Goal: Task Accomplishment & Management: Manage account settings

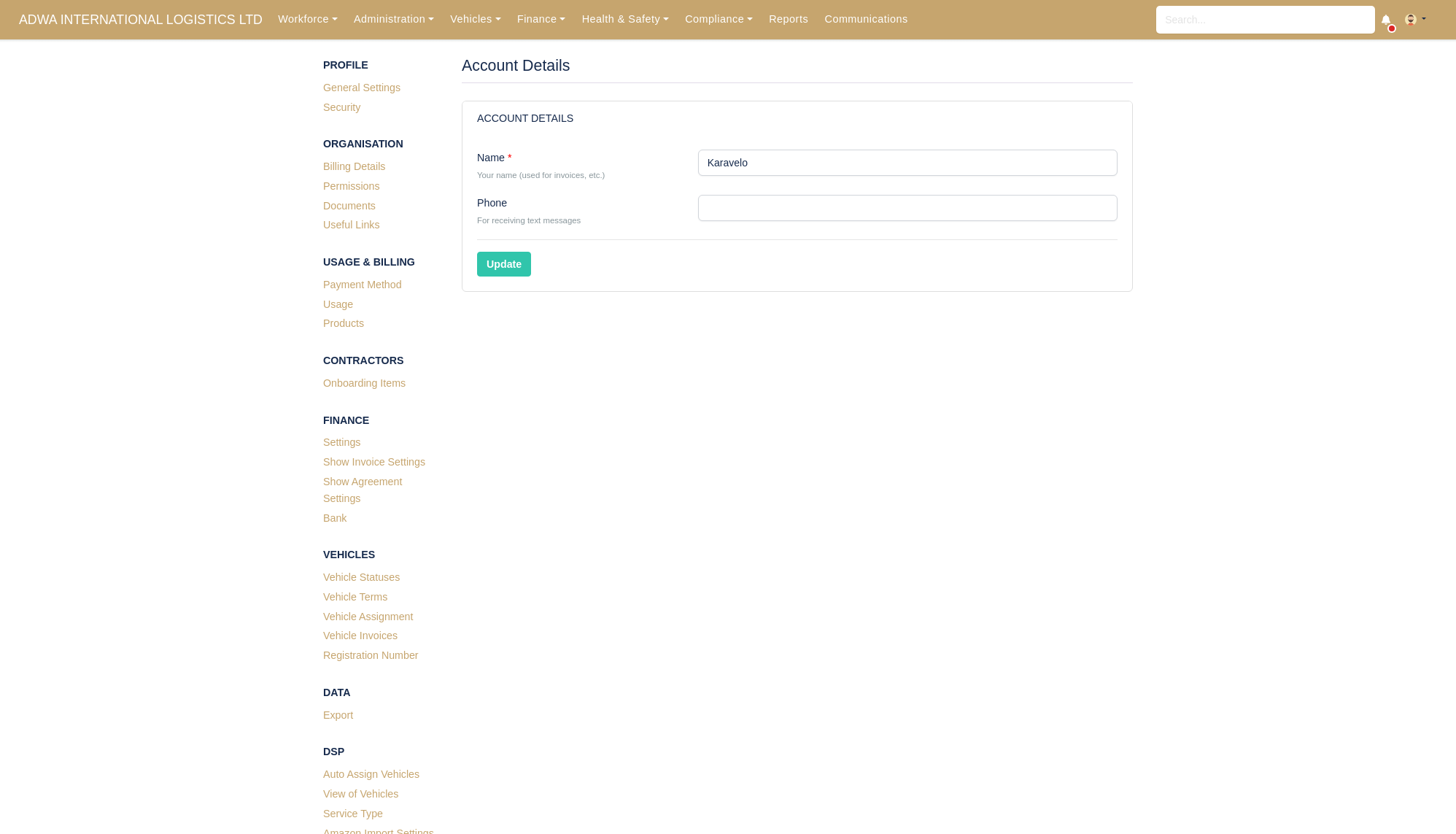
click at [1405, 21] on img at bounding box center [1411, 20] width 12 height 12
click at [1376, 84] on link "Settings" at bounding box center [1379, 78] width 130 height 31
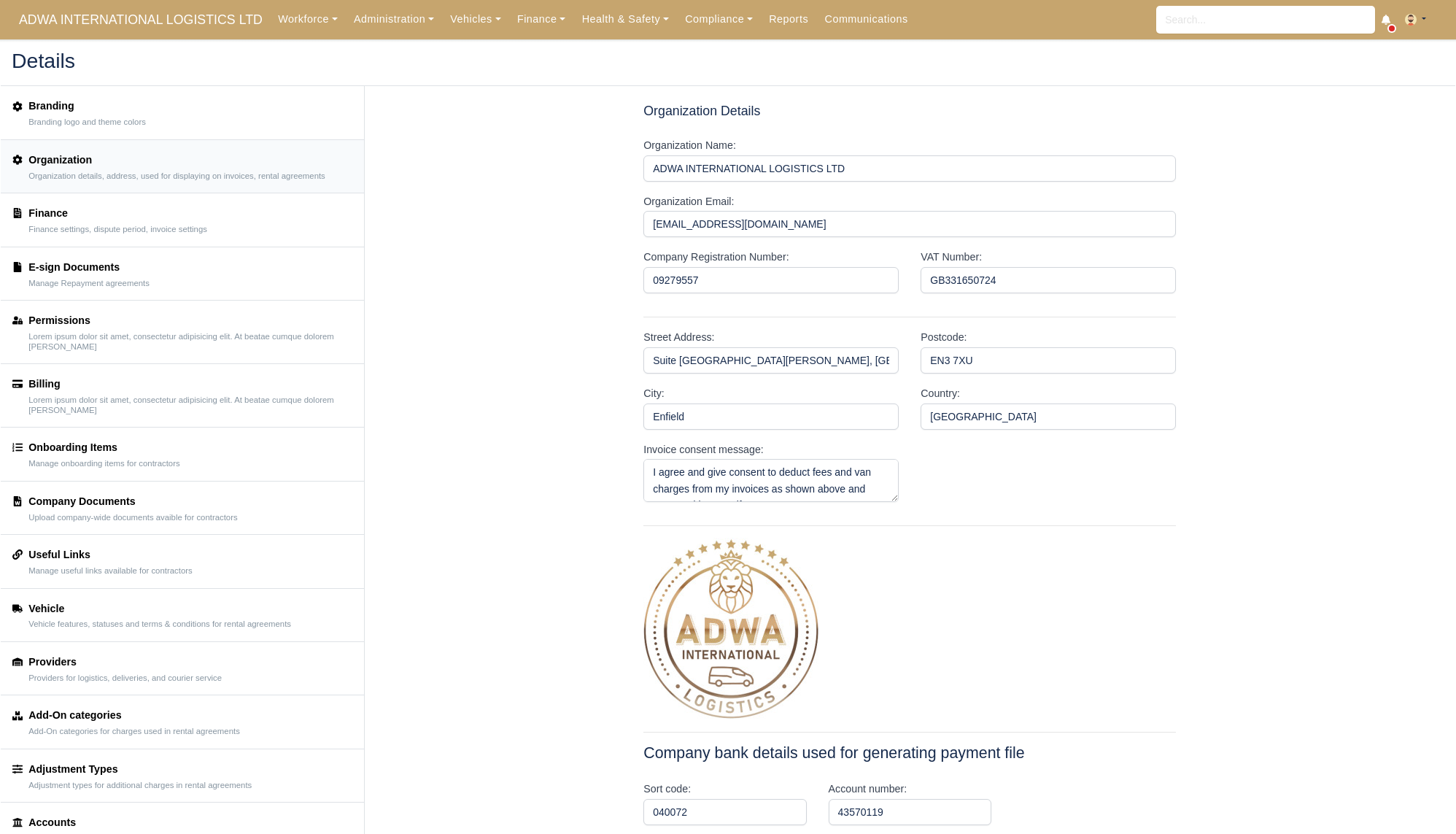
click at [1413, 19] on img at bounding box center [1411, 20] width 12 height 12
click at [1402, 38] on link "Payment Settings" at bounding box center [1379, 48] width 130 height 31
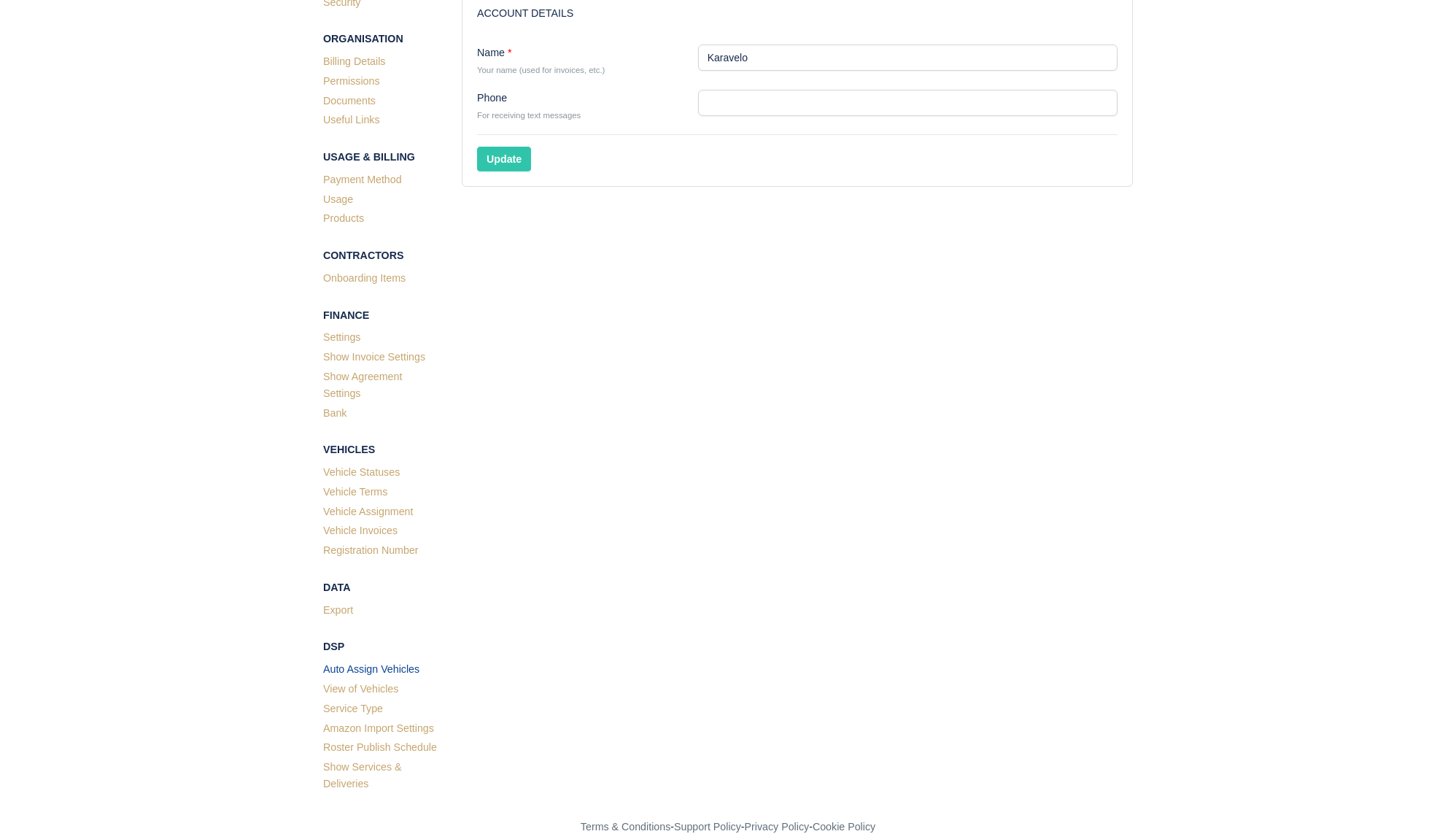
scroll to position [130, 0]
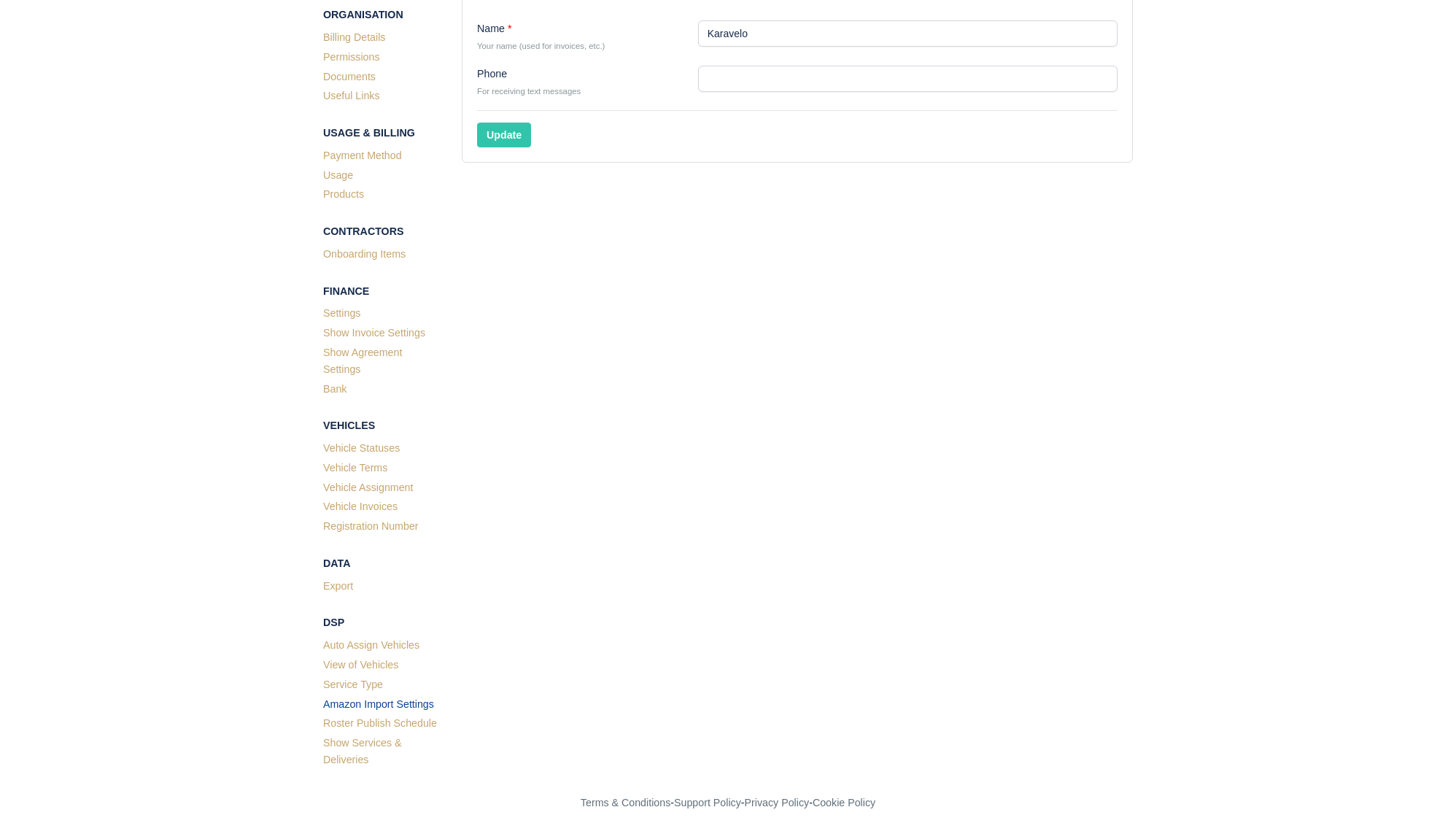
click at [398, 703] on link "Amazon Import Settings" at bounding box center [381, 706] width 116 height 20
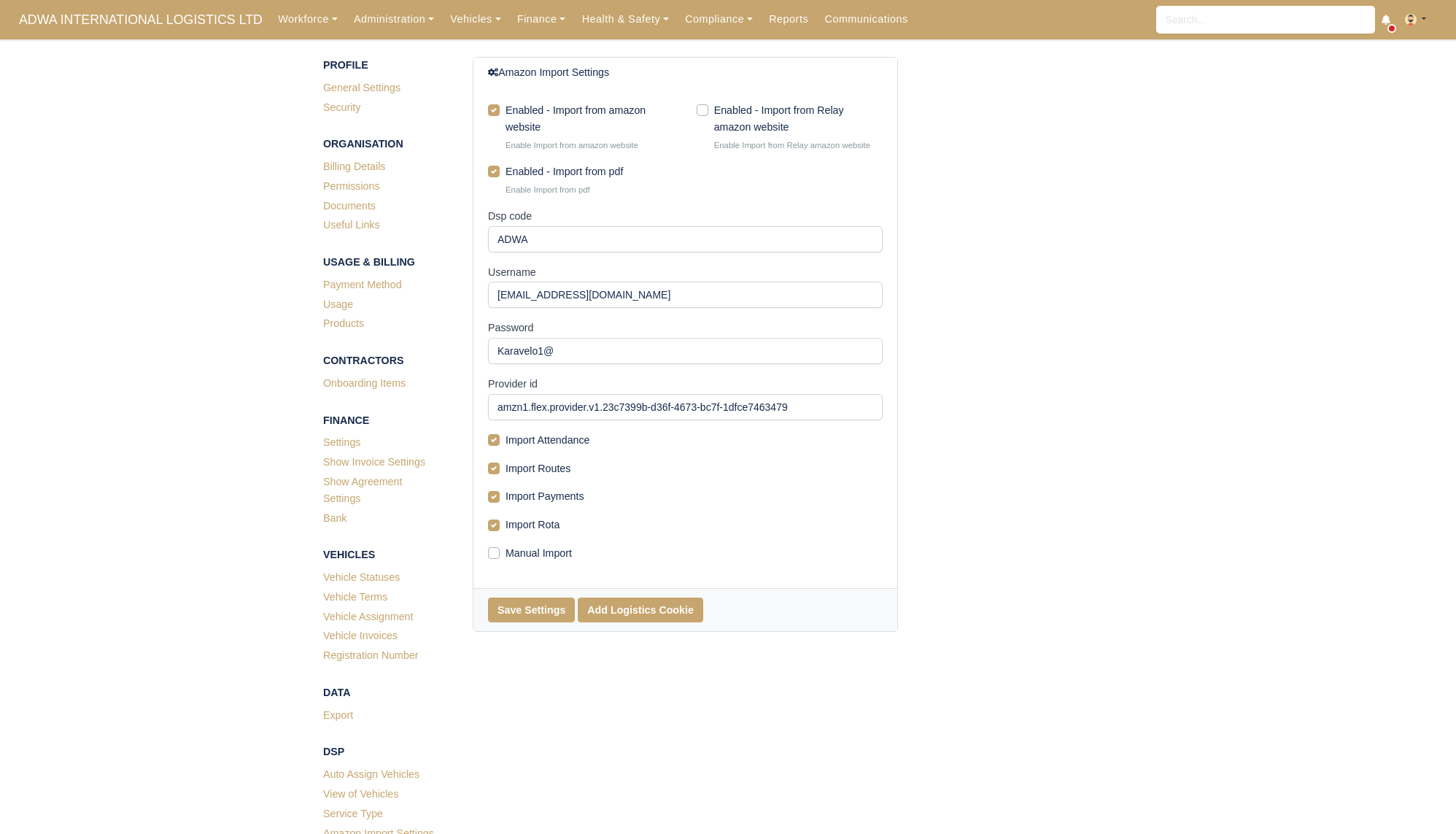
click at [629, 310] on div "Enabled - Import from amazon website Enable Import from amazon website Enabled …" at bounding box center [686, 338] width 424 height 501
click at [636, 297] on input "[EMAIL_ADDRESS][DOMAIN_NAME]" at bounding box center [686, 295] width 395 height 27
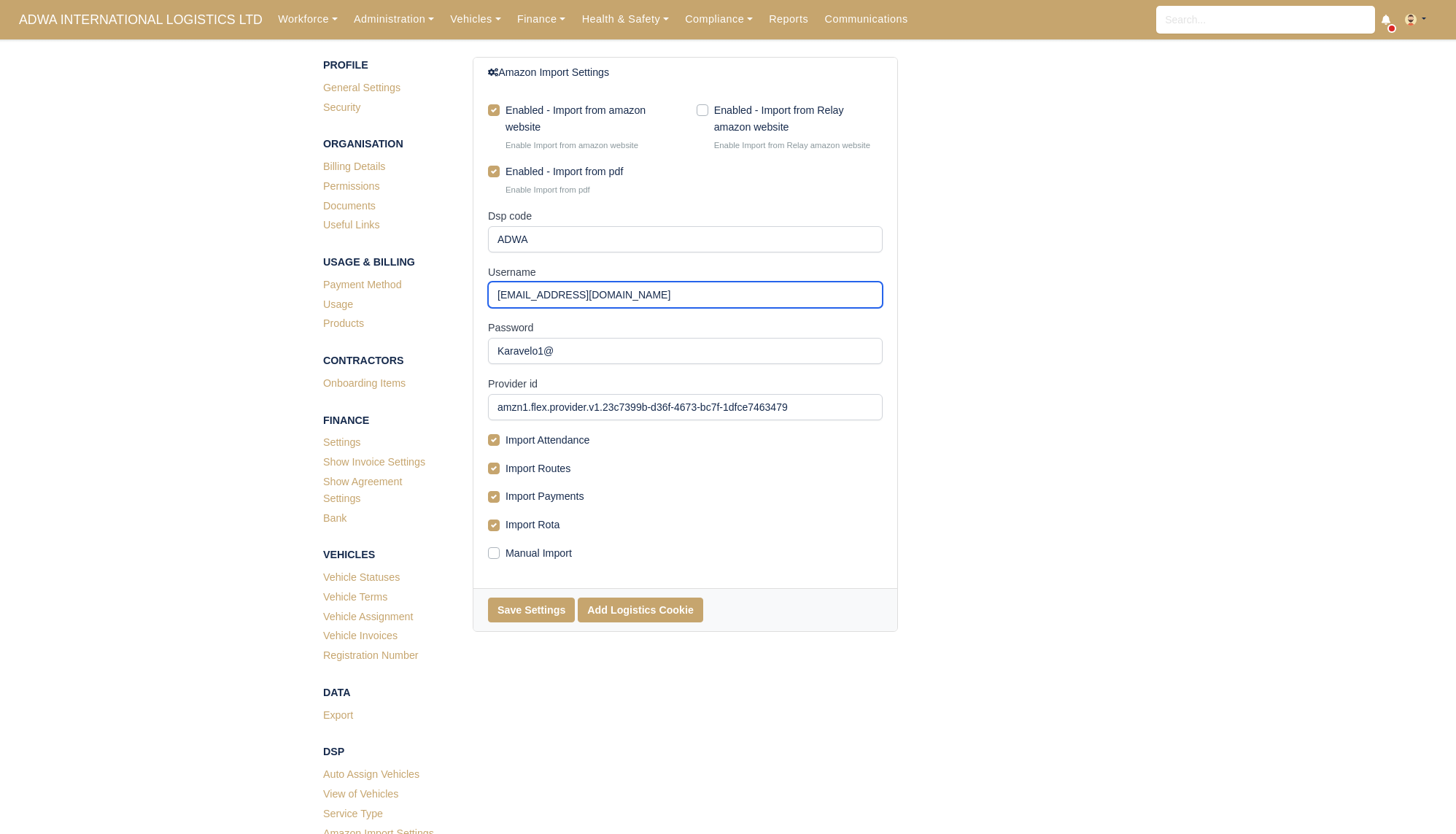
paste input "2"
type input "[EMAIL_ADDRESS][DOMAIN_NAME]"
click at [1089, 424] on div "Amazon Import Settings Enabled - Import from amazon website Enable Import from …" at bounding box center [797, 344] width 671 height 575
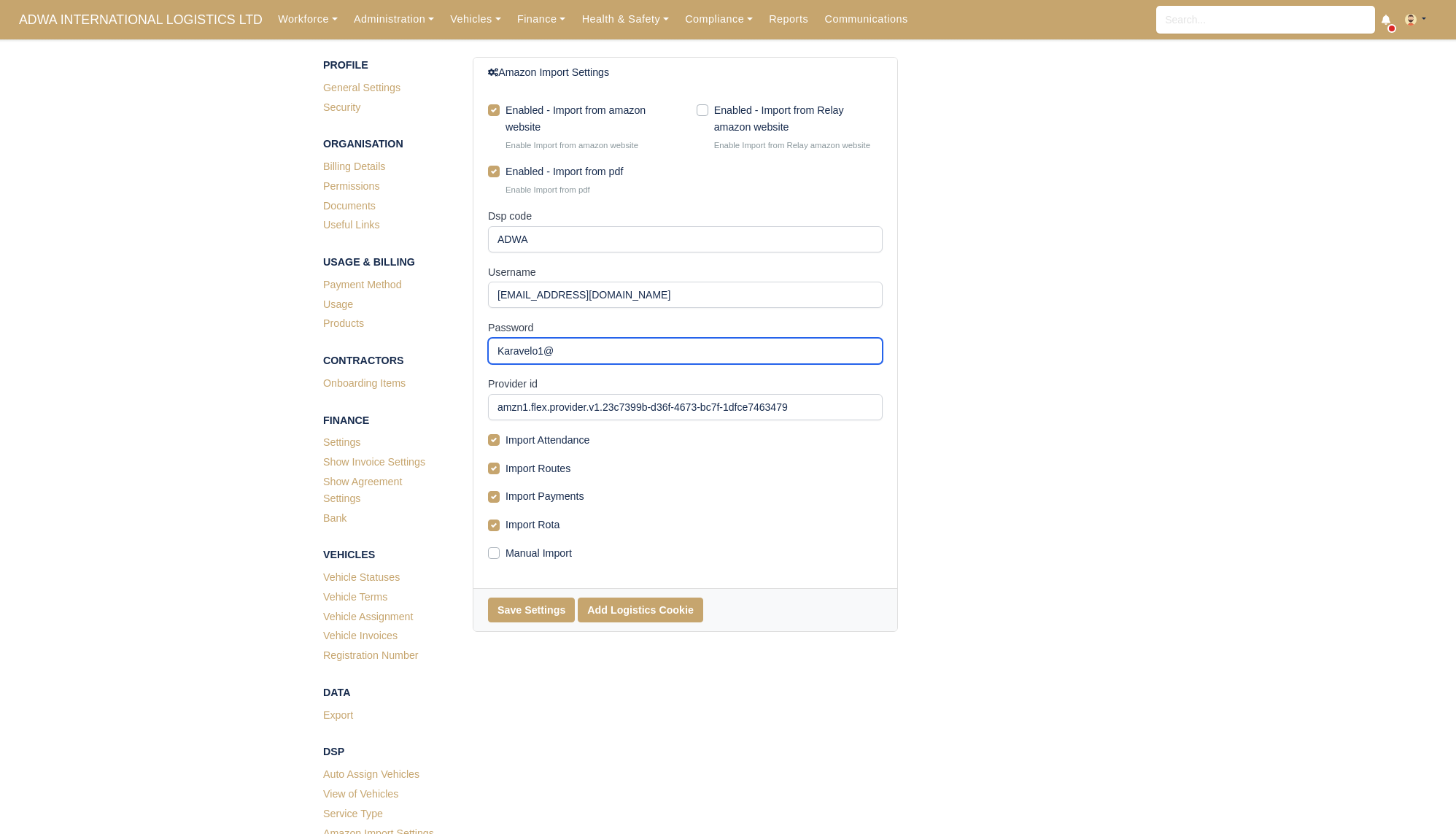
click at [609, 354] on input "Karavelo1@" at bounding box center [686, 351] width 395 height 27
paste input "text"
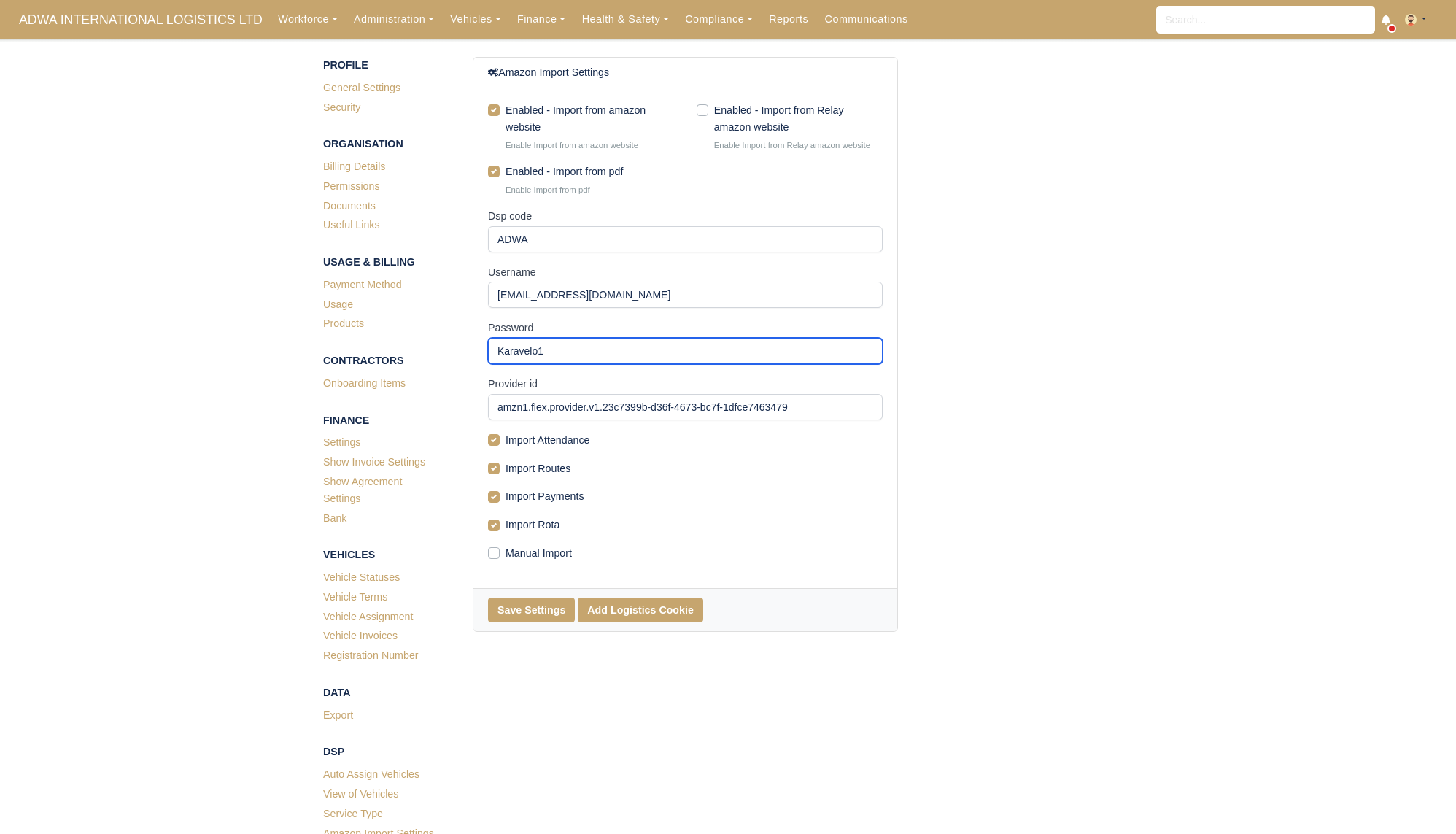
type input "Karavelo1"
click at [991, 451] on div "Amazon Import Settings Enabled - Import from amazon website Enable Import from …" at bounding box center [797, 344] width 671 height 575
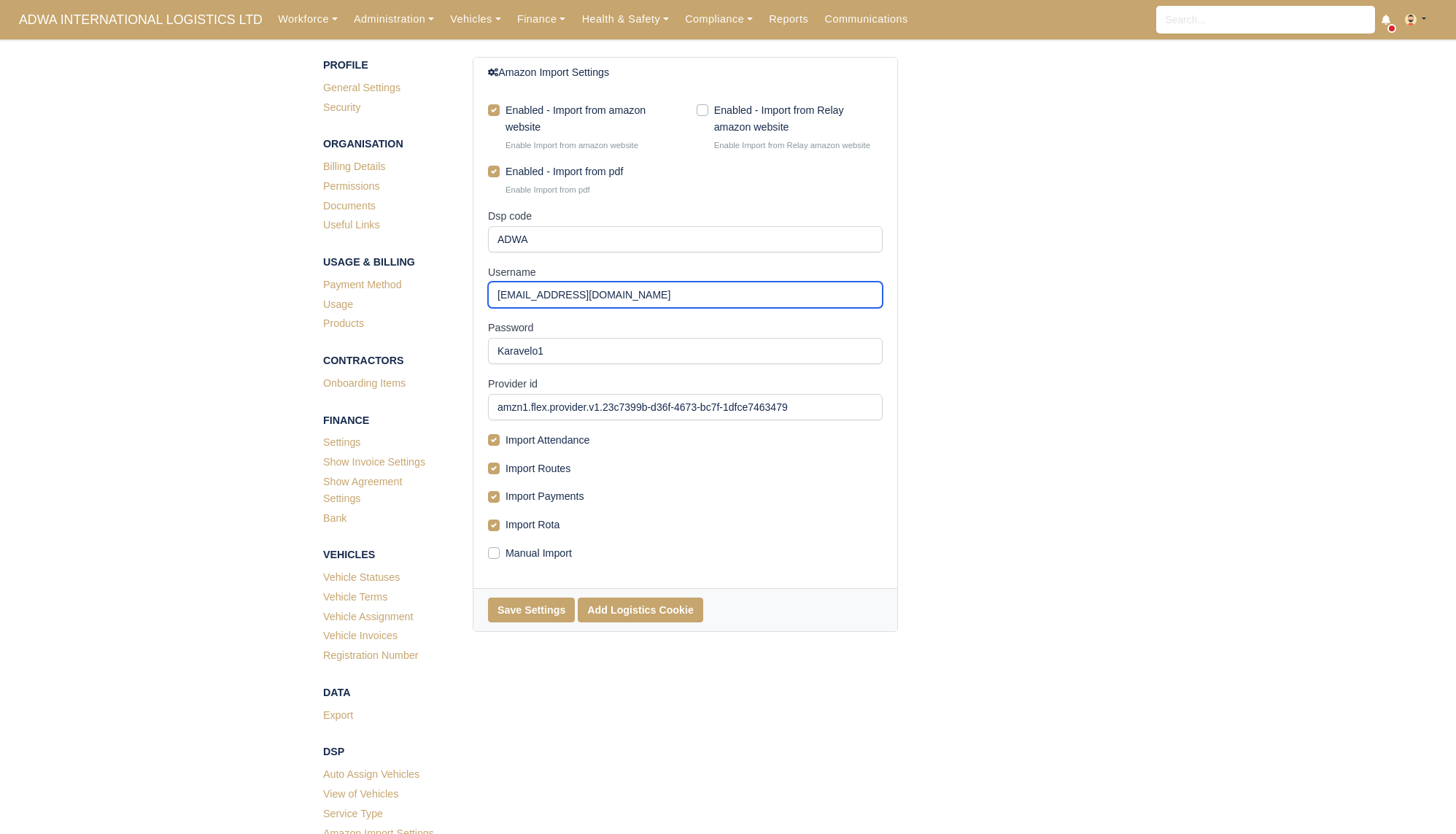
click at [660, 301] on input "[EMAIL_ADDRESS][DOMAIN_NAME]" at bounding box center [686, 295] width 395 height 27
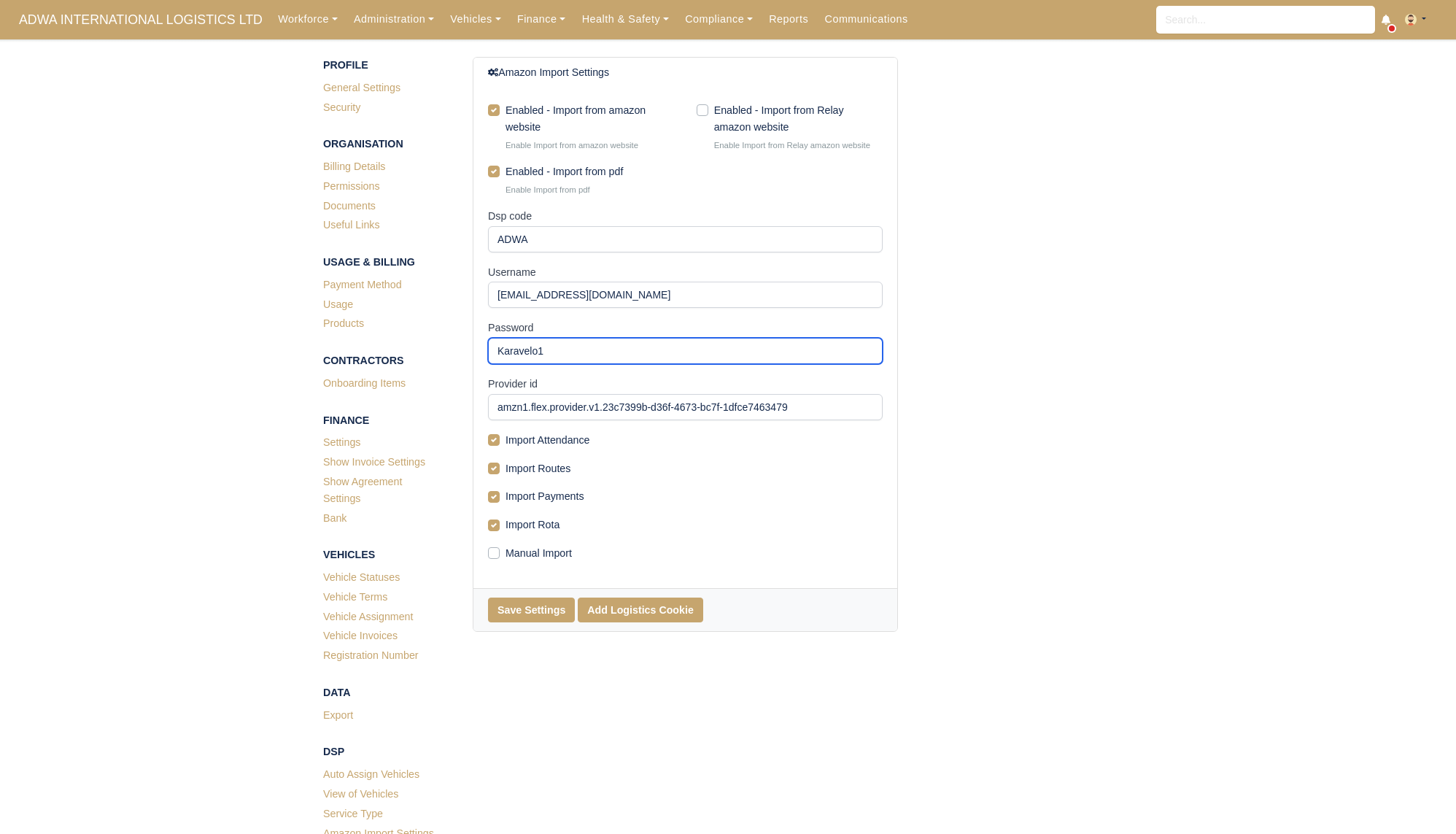
click at [582, 359] on input "Karavelo1" at bounding box center [686, 351] width 395 height 27
click at [641, 607] on button "Add Logistics Cookie" at bounding box center [641, 610] width 125 height 25
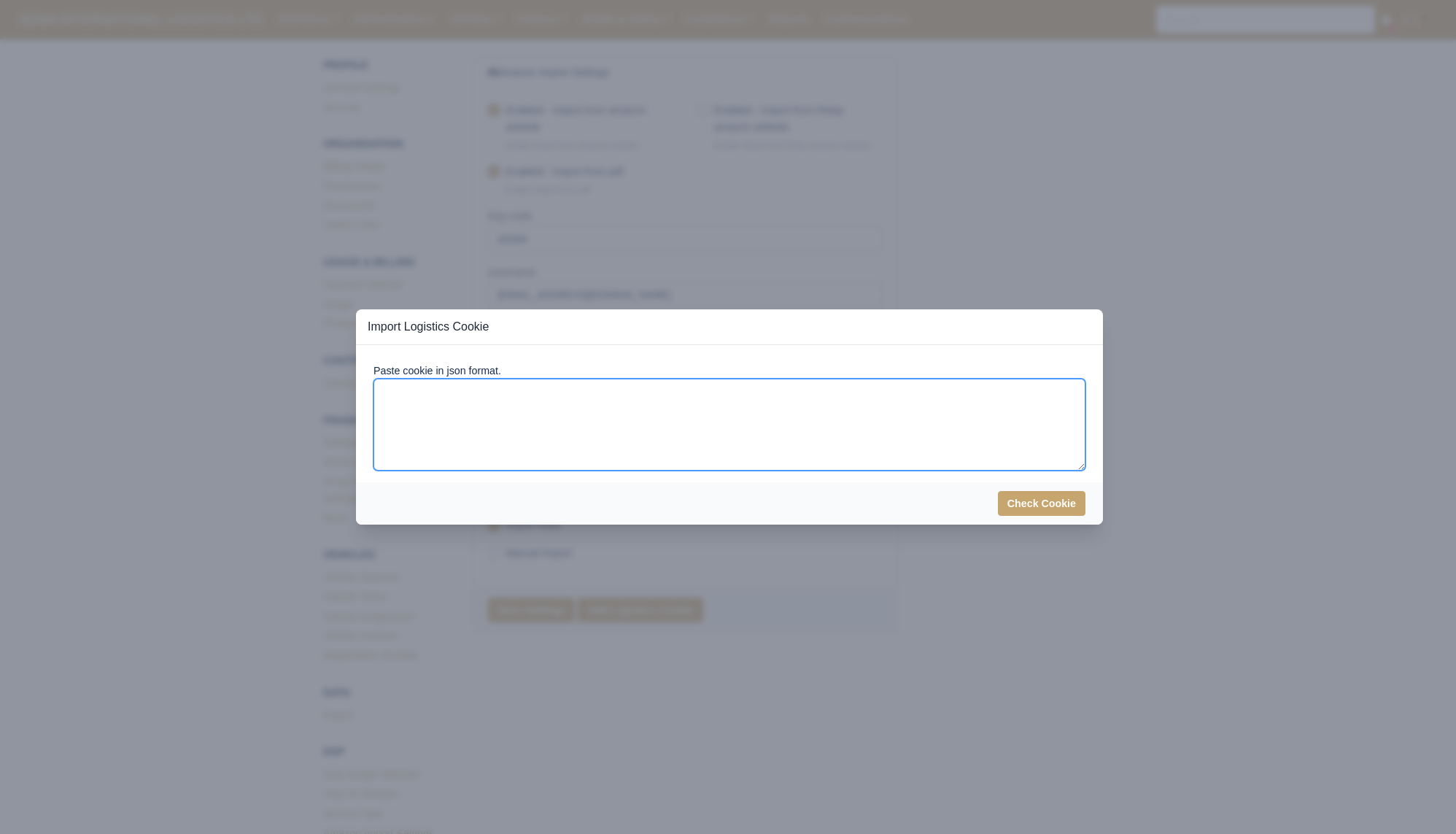
click at [685, 452] on textarea at bounding box center [729, 424] width 712 height 92
paste textarea "[ { "domain": ".[DOMAIN_NAME]", "expirationDate": 1791628665, "hostOnly": false…"
type textarea "[ { "domain": ".[DOMAIN_NAME]", "expirationDate": 1791628665, "hostOnly": false…"
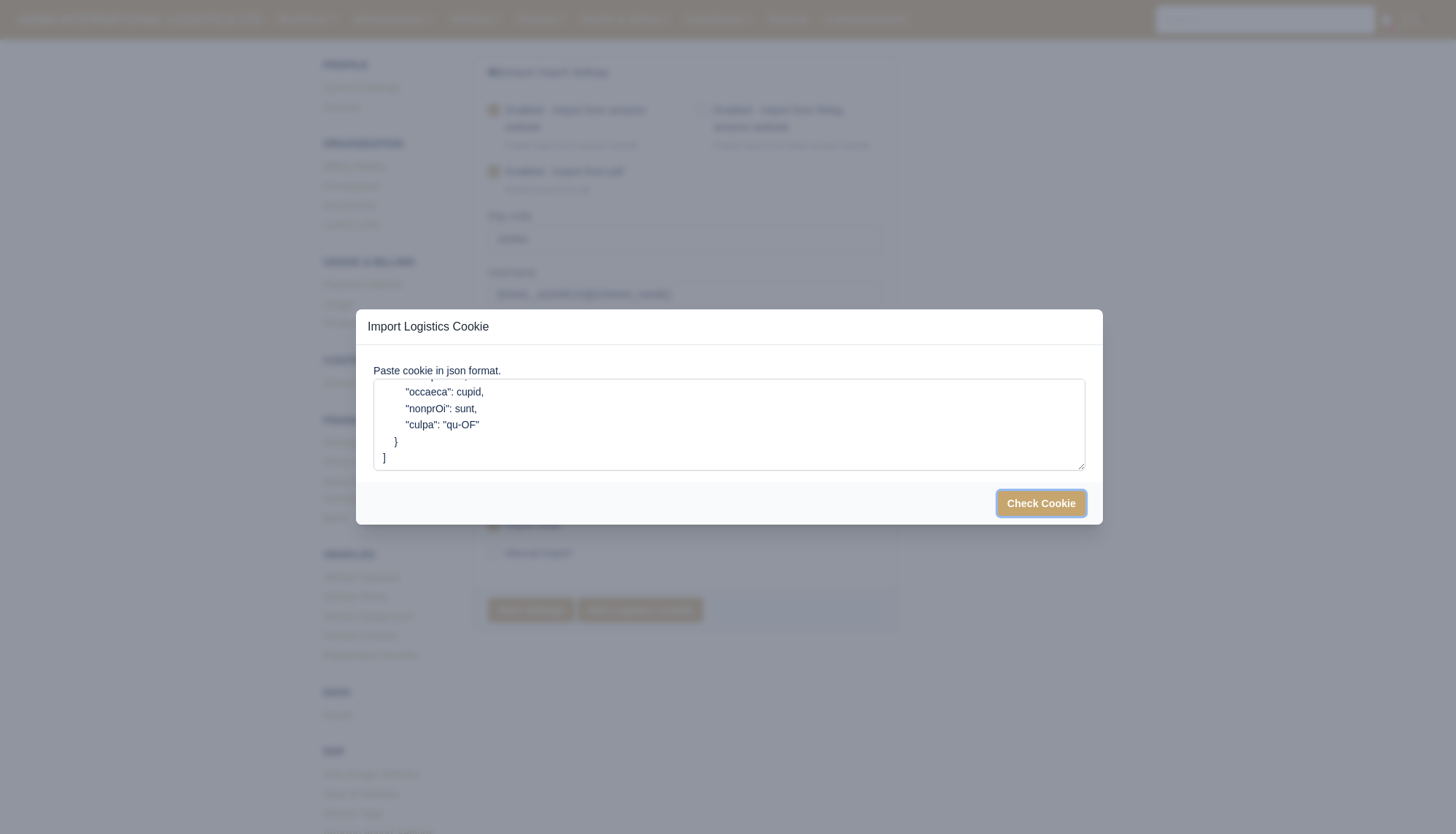
click at [1043, 505] on button "Check Cookie" at bounding box center [1041, 504] width 88 height 25
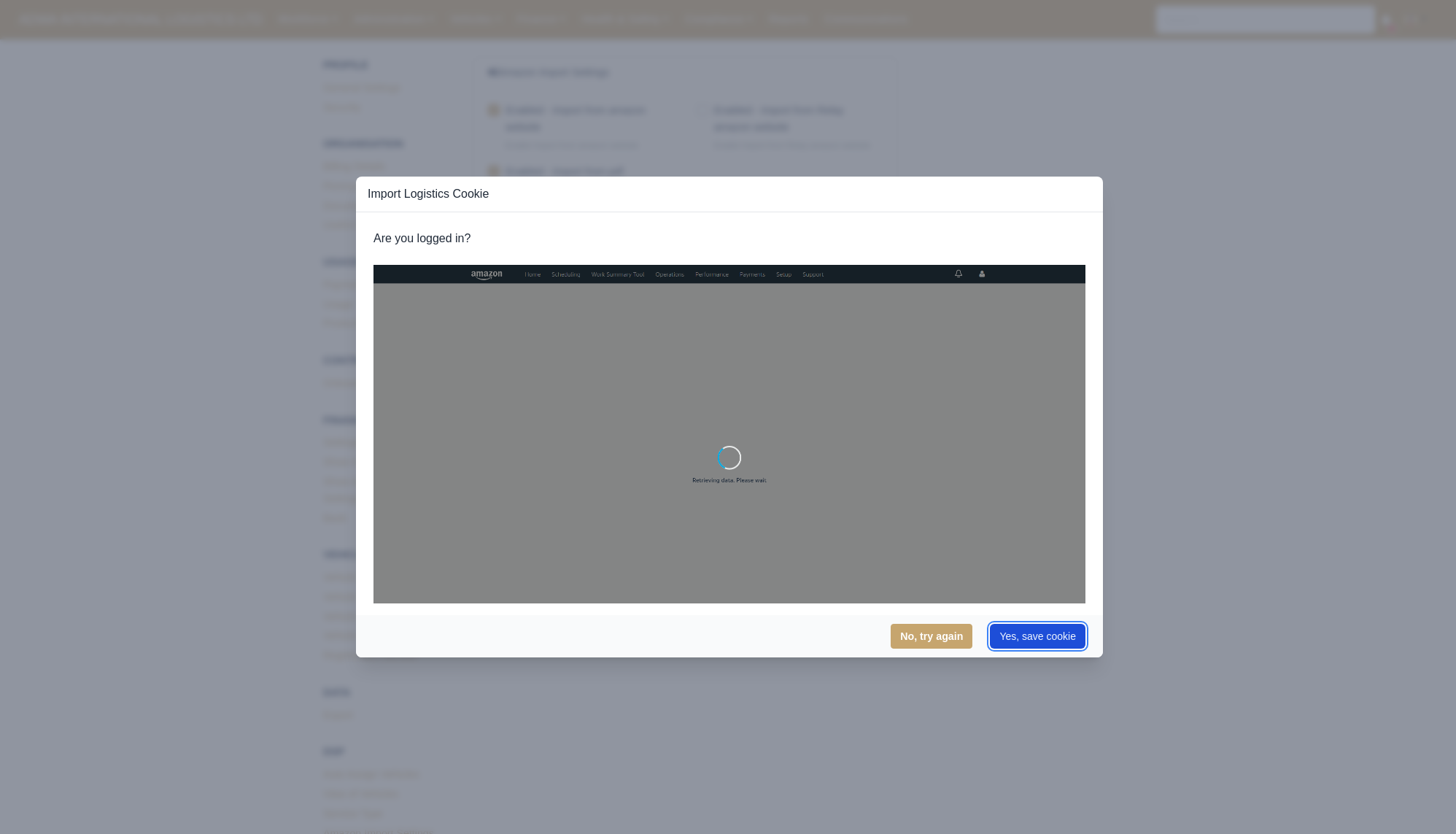
click at [1055, 634] on button "Yes, save cookie" at bounding box center [1038, 637] width 96 height 25
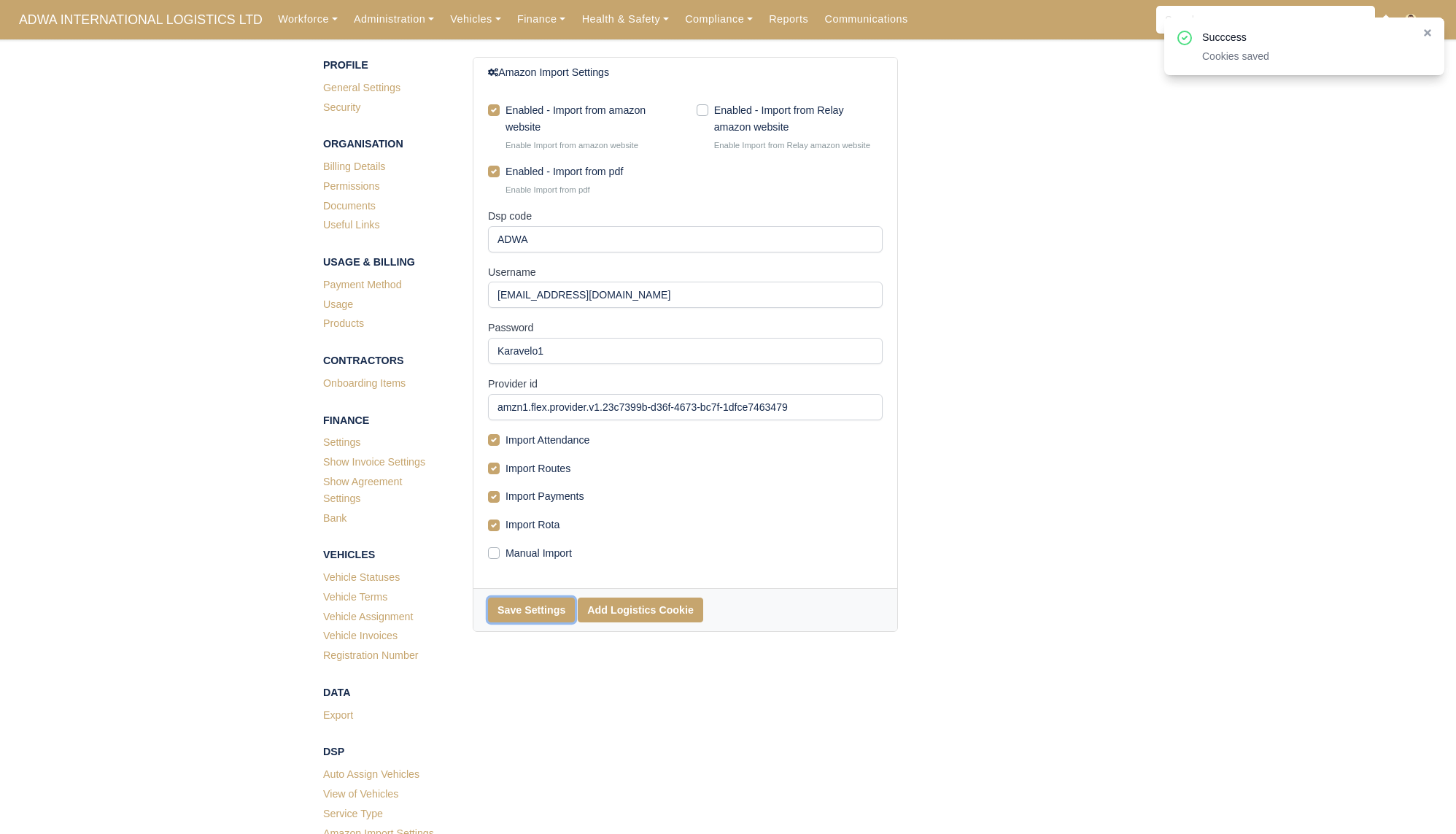
click at [548, 609] on button "Save Settings" at bounding box center [532, 610] width 87 height 25
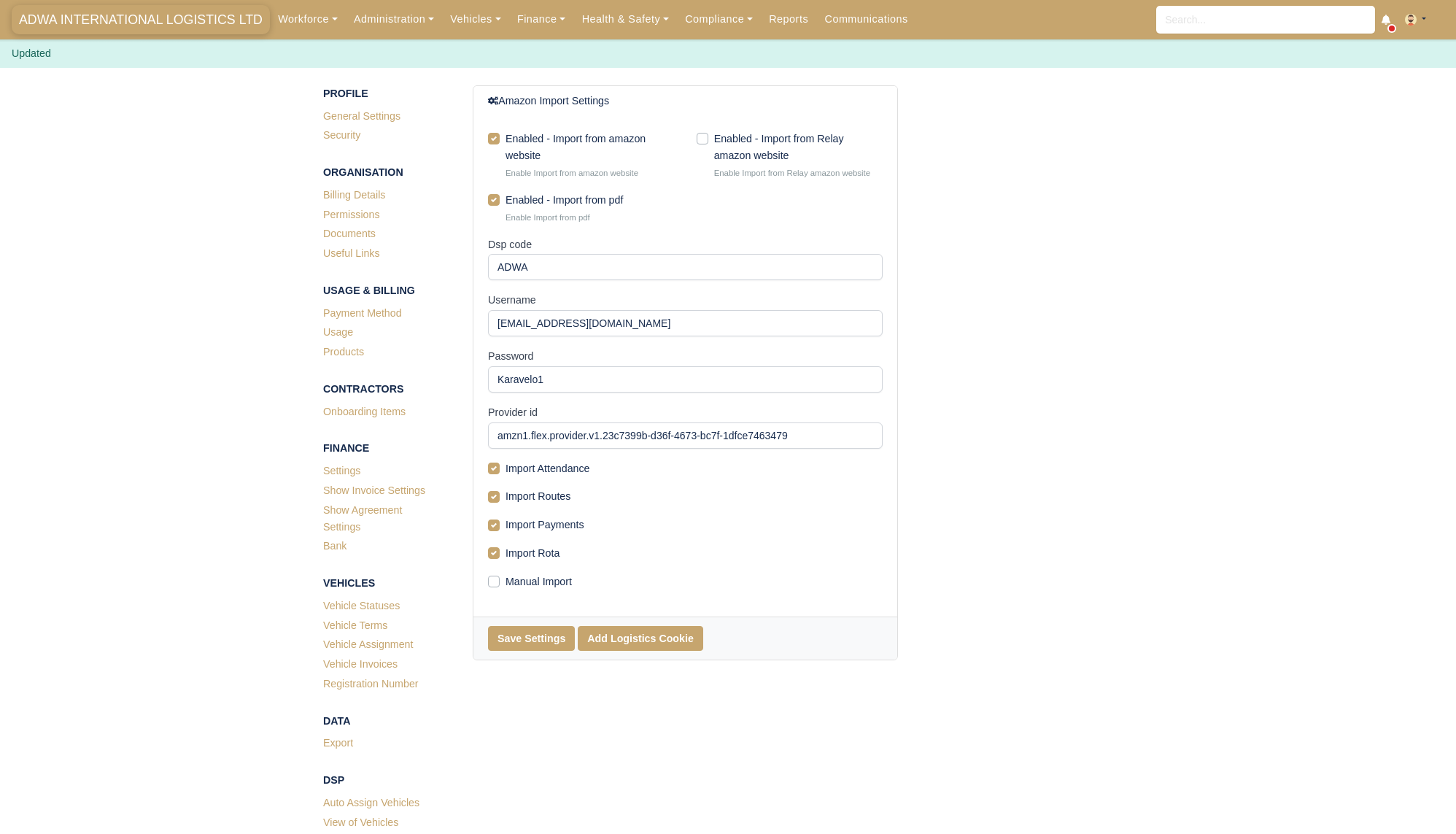
click at [135, 28] on span "ADWA INTERNATIONAL LOGISTICS LTD" at bounding box center [141, 20] width 259 height 29
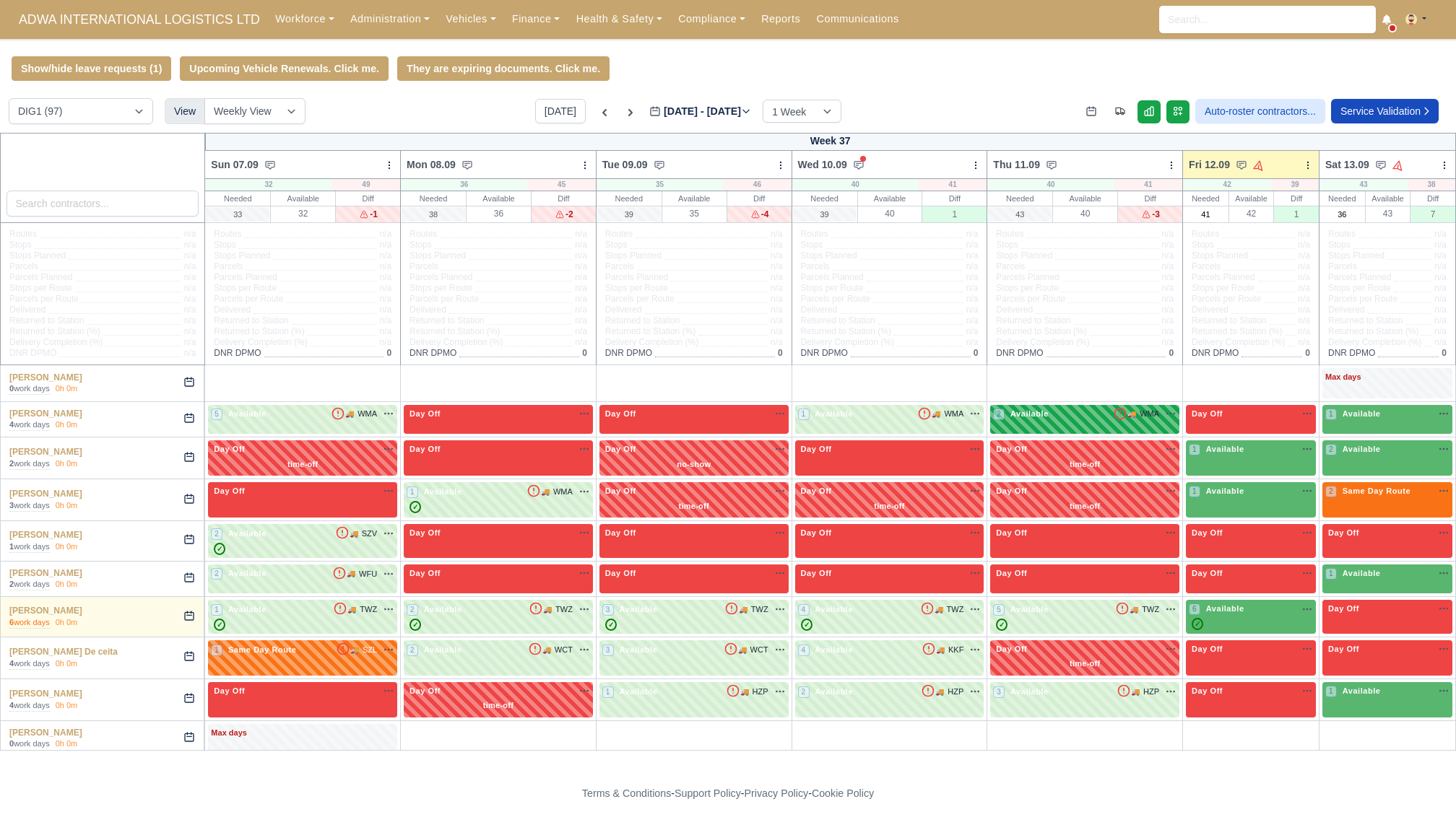
click at [1005, 427] on div "2 Available 🚚" at bounding box center [1085, 420] width 190 height 30
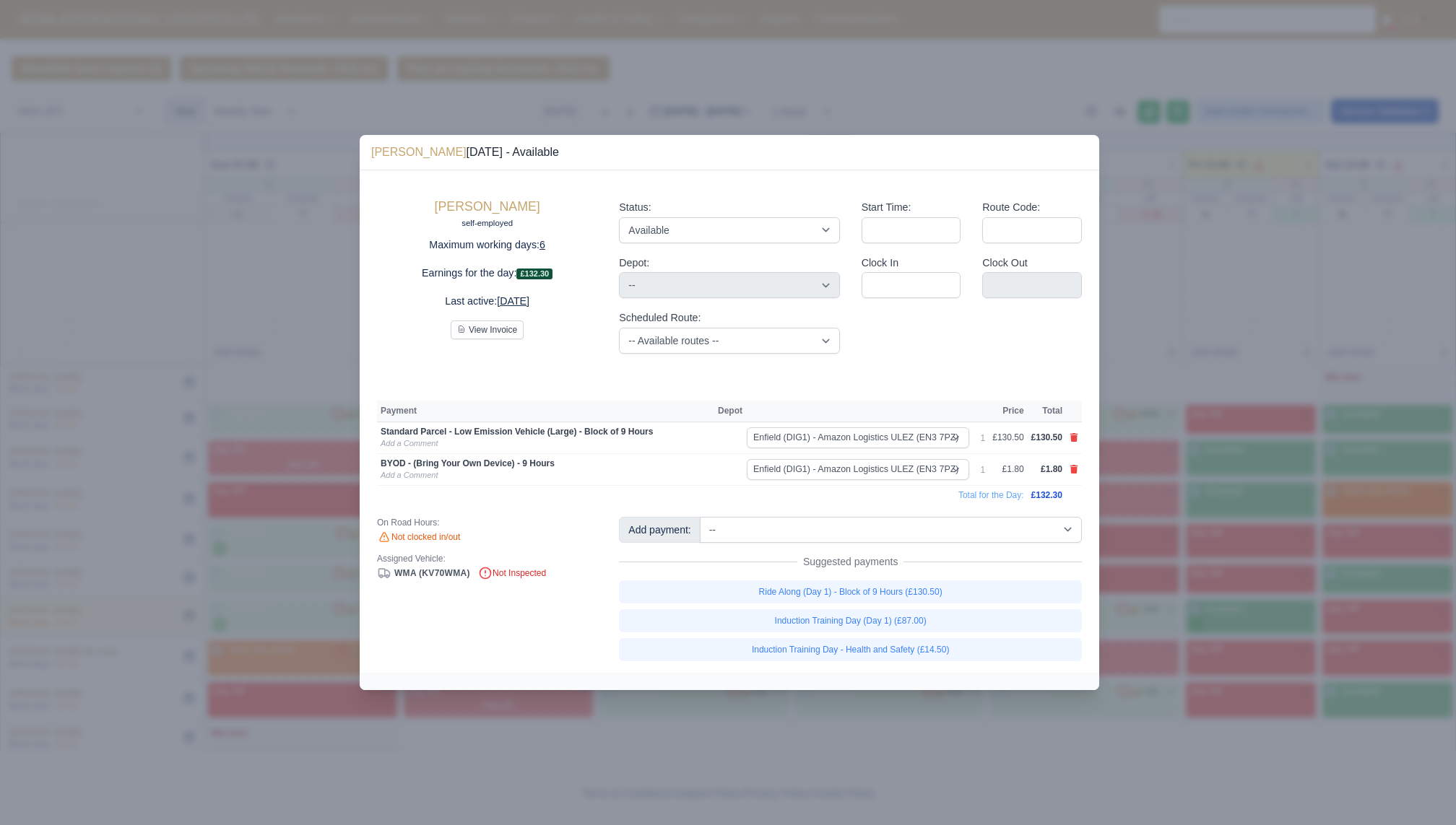
click at [1174, 292] on div at bounding box center [728, 412] width 1456 height 825
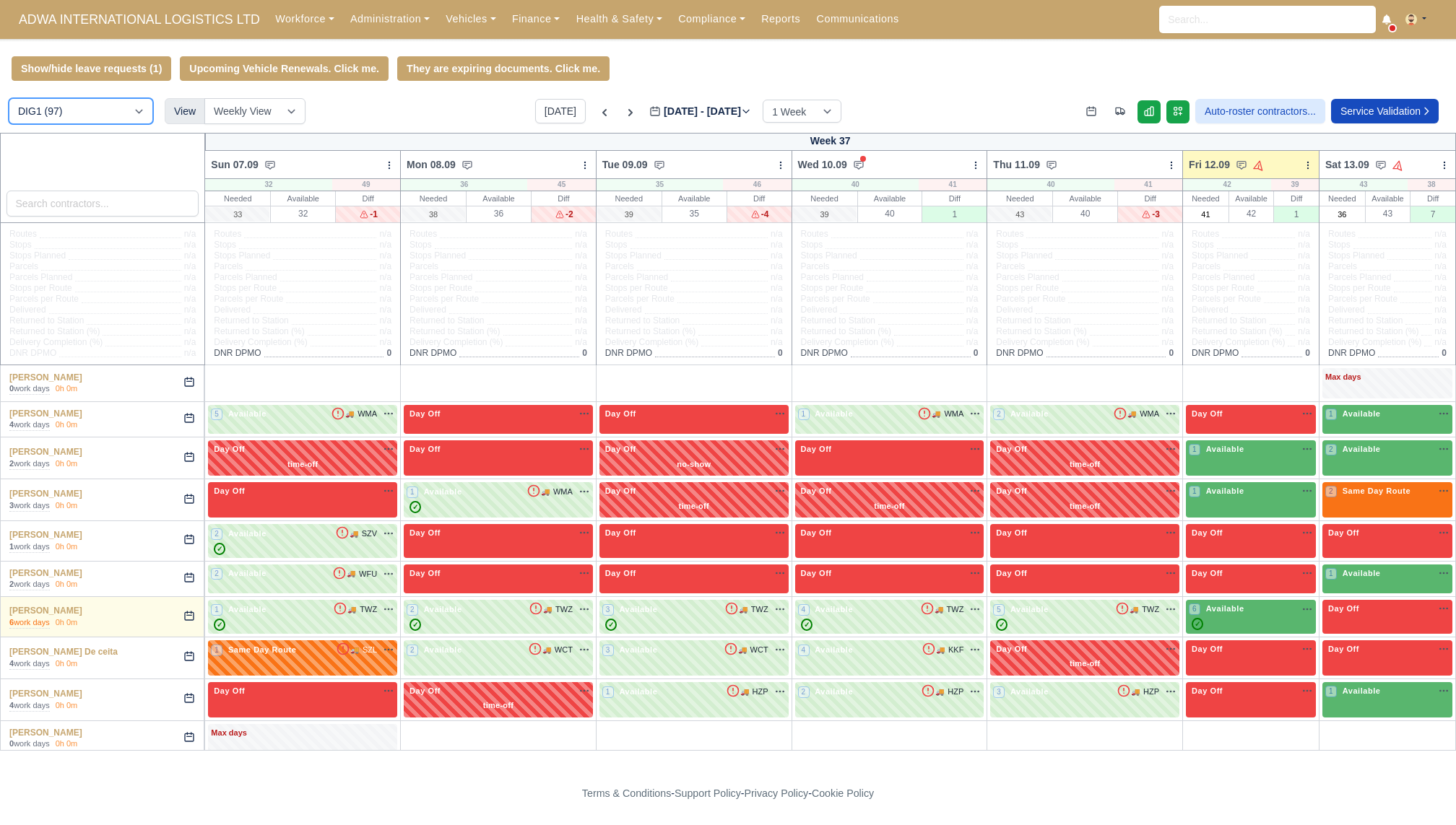
click at [129, 117] on select "DIG1 (97) DHW1 (61)" at bounding box center [81, 112] width 144 height 26
